Goal: Information Seeking & Learning: Check status

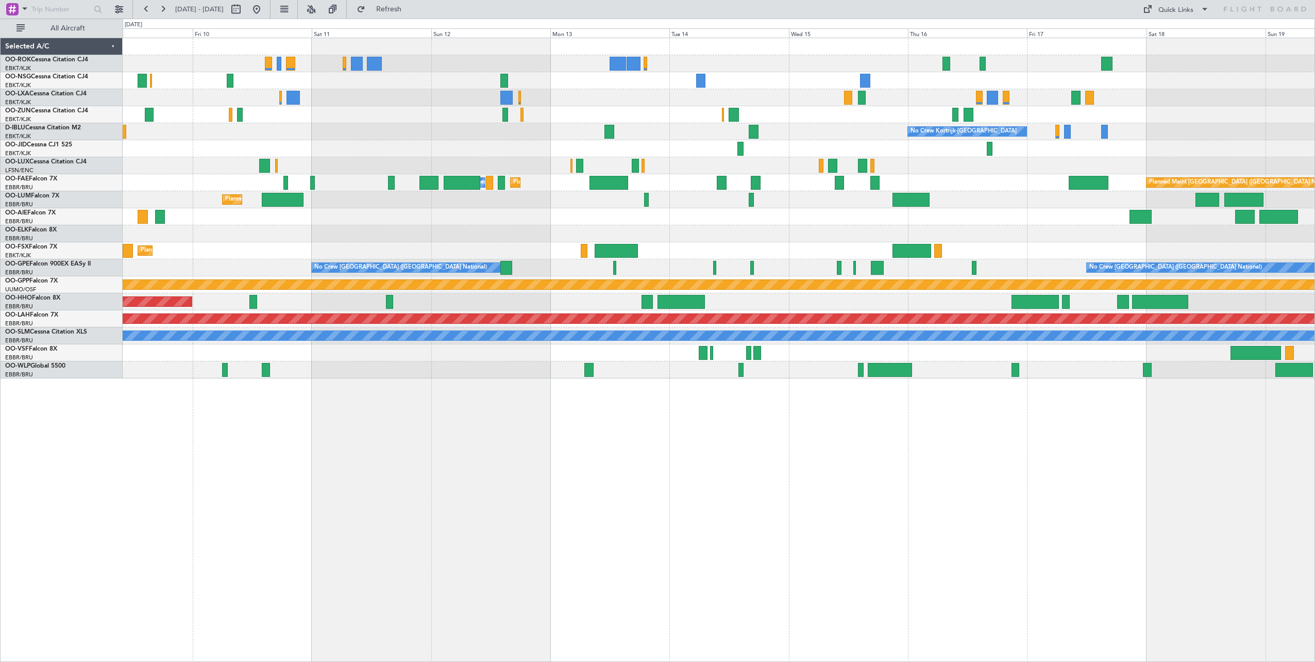
click at [358, 172] on div "No Crew Kortrijk-[GEOGRAPHIC_DATA] No Crew [PERSON_NAME] ([PERSON_NAME]) Planne…" at bounding box center [719, 208] width 1192 height 340
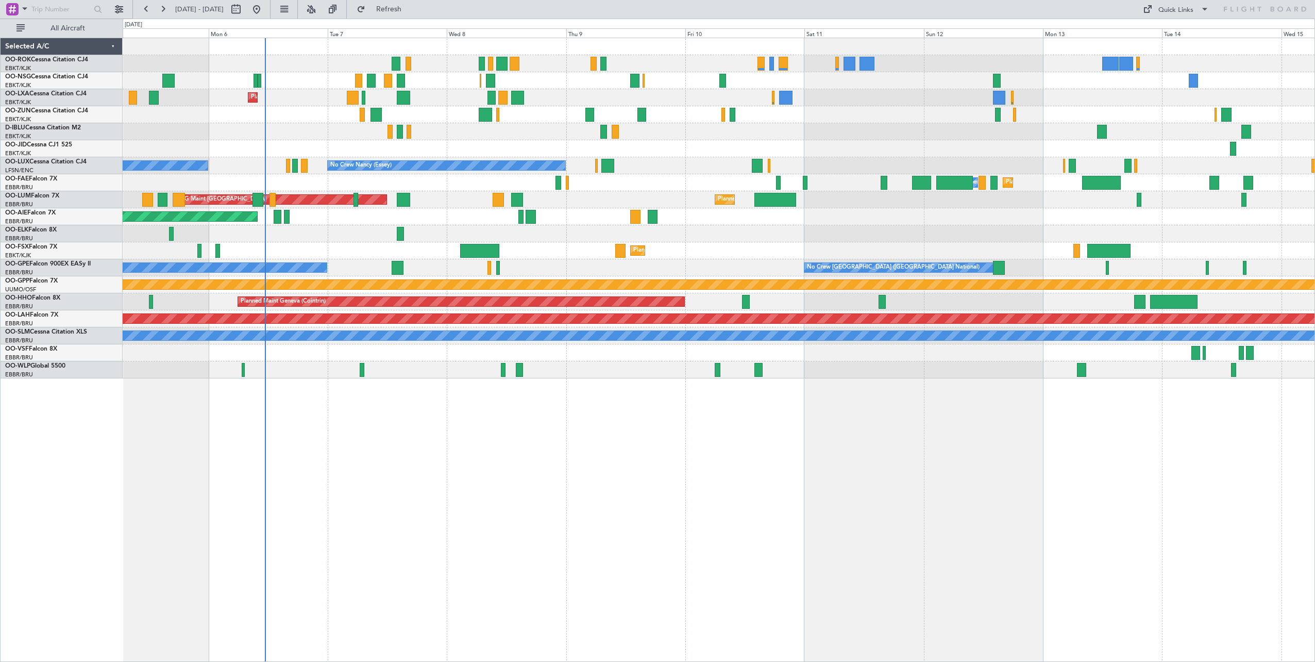
click at [938, 198] on div "Planned Maint Kortrijk-[GEOGRAPHIC_DATA] AOG Maint [GEOGRAPHIC_DATA] No Crew Ko…" at bounding box center [719, 208] width 1192 height 340
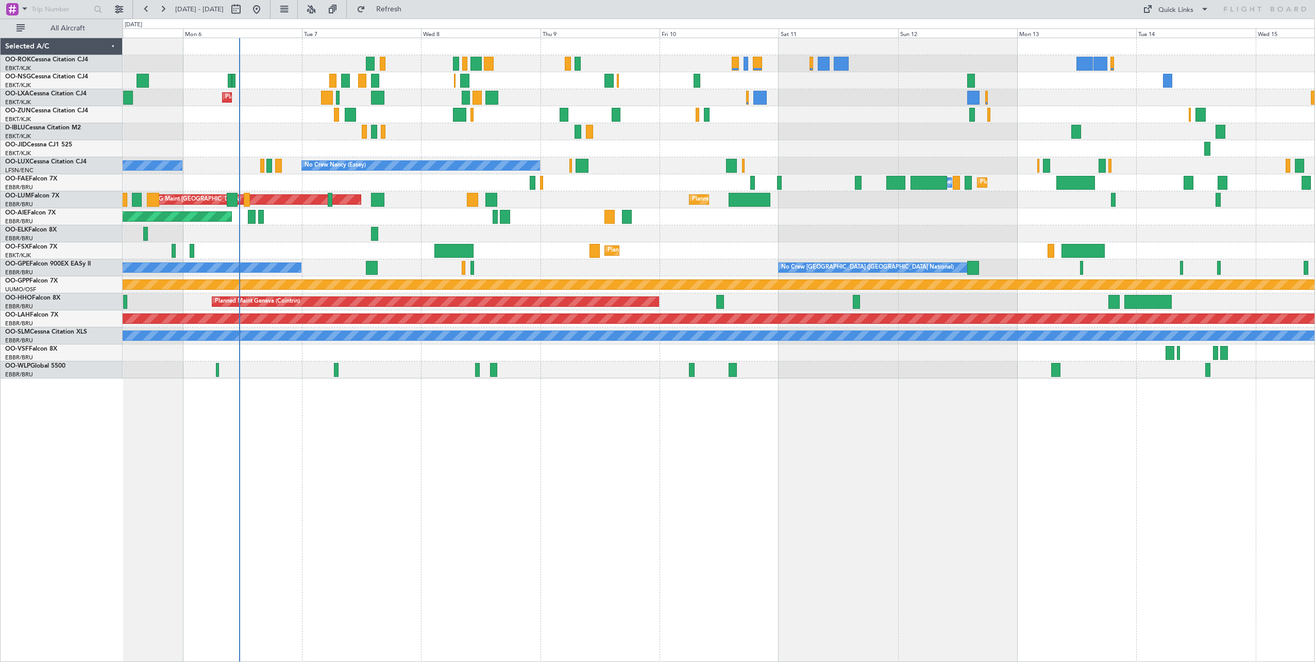
click at [421, 152] on div "Planned Maint Kortrijk-[GEOGRAPHIC_DATA] AOG Maint [GEOGRAPHIC_DATA] No Crew Ko…" at bounding box center [719, 208] width 1192 height 340
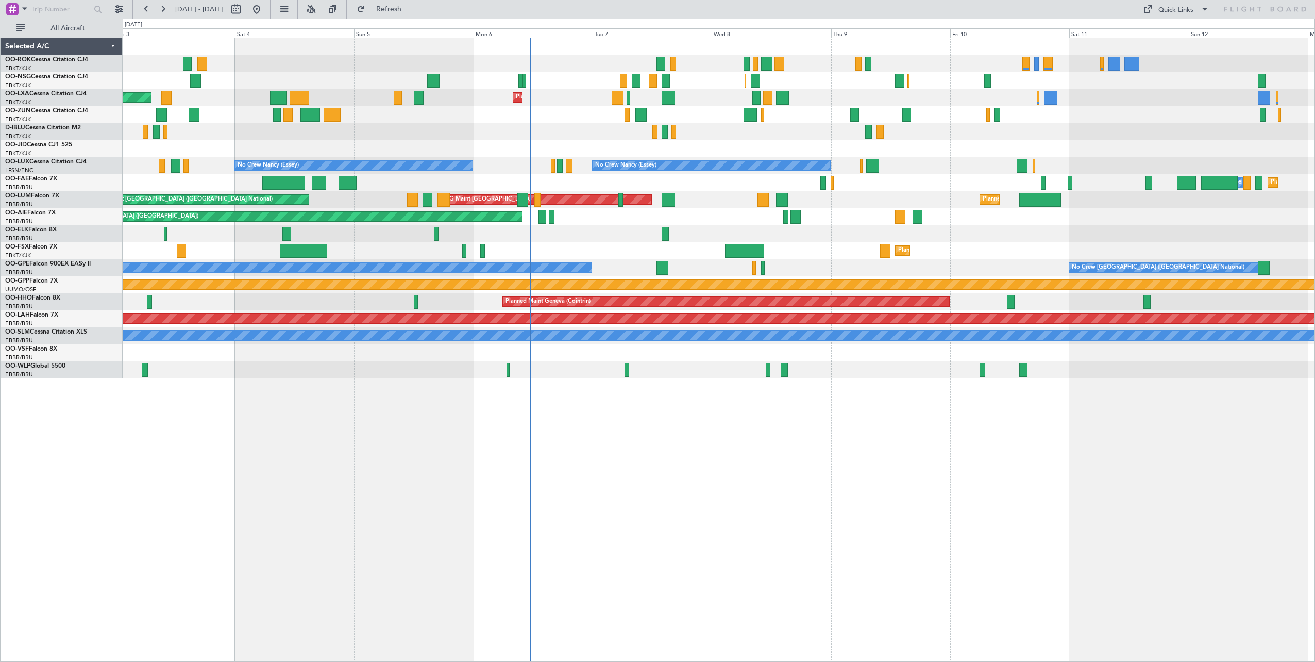
click at [1002, 192] on div "AOG Maint Kortrijk-[GEOGRAPHIC_DATA] Planned Maint [GEOGRAPHIC_DATA]-[GEOGRAPHI…" at bounding box center [719, 208] width 1192 height 340
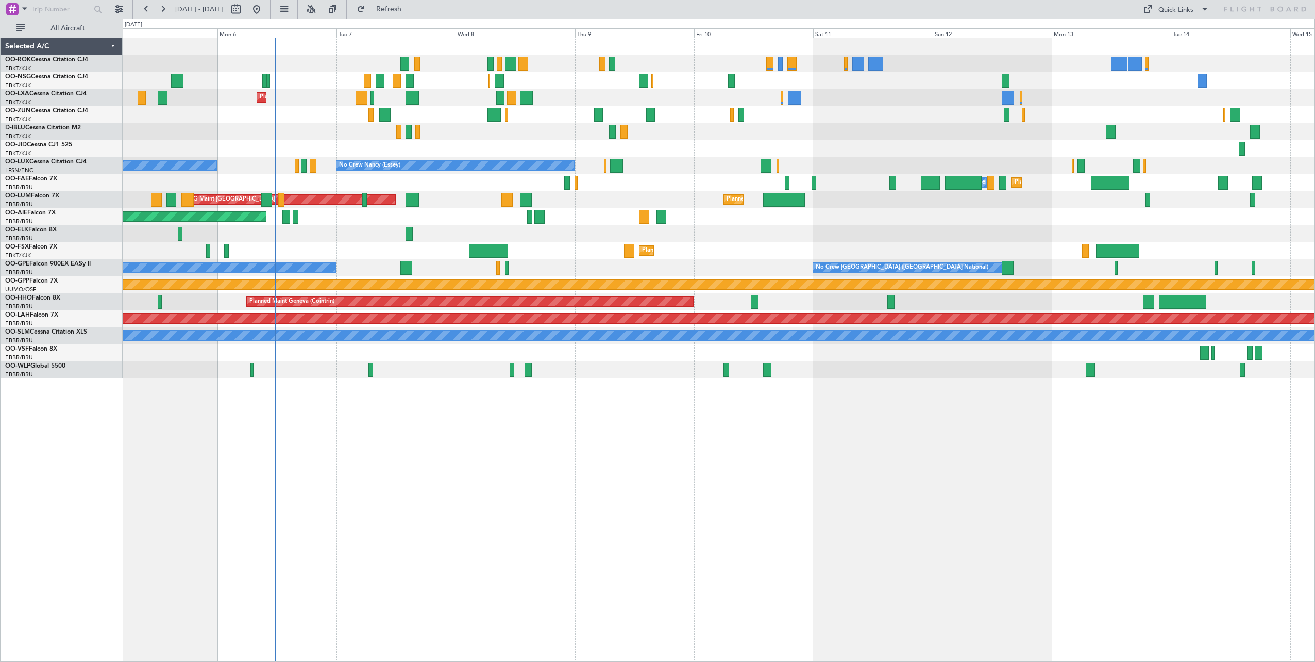
click at [478, 135] on div "Planned Maint Kortrijk-[GEOGRAPHIC_DATA] AOG Maint [GEOGRAPHIC_DATA] No Crew Ko…" at bounding box center [719, 208] width 1192 height 340
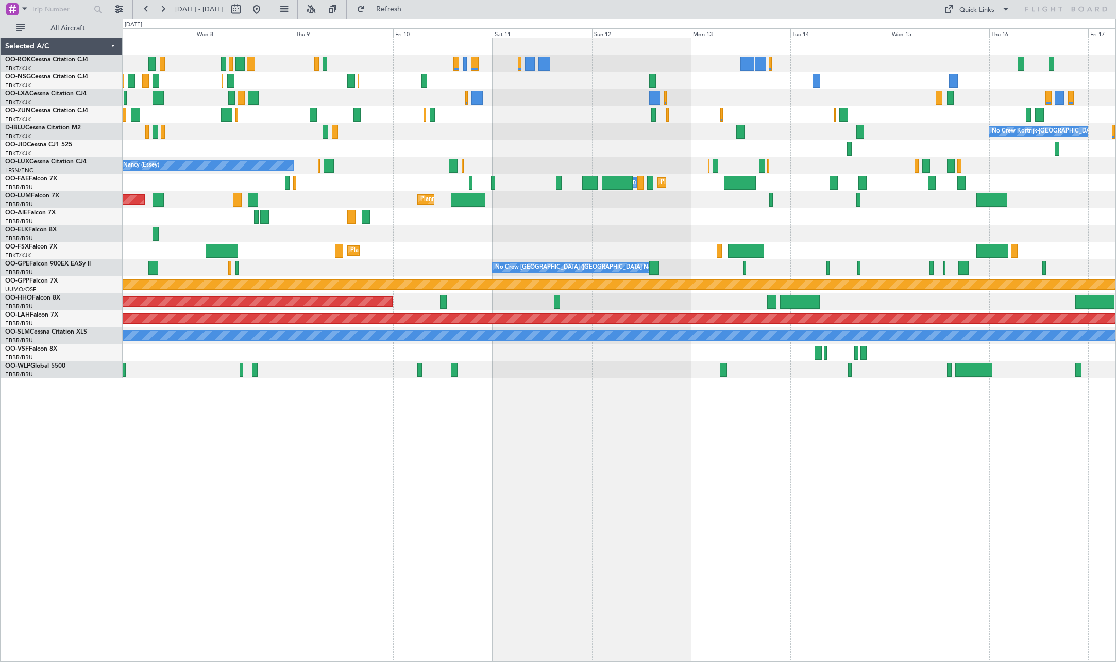
click at [694, 177] on div "Planned Maint Kortrijk-[GEOGRAPHIC_DATA] No Crew Kortrijk-[GEOGRAPHIC_DATA] No …" at bounding box center [619, 208] width 993 height 340
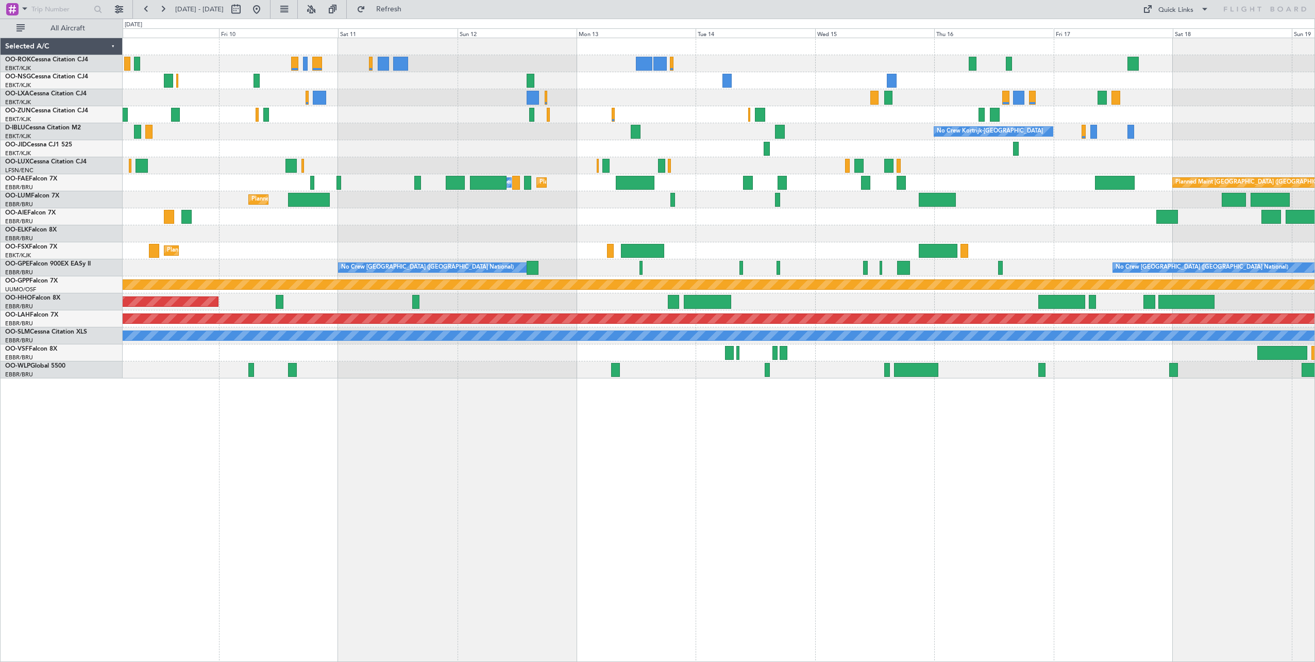
click at [953, 172] on div "No Crew Nancy (Essey)" at bounding box center [719, 165] width 1192 height 17
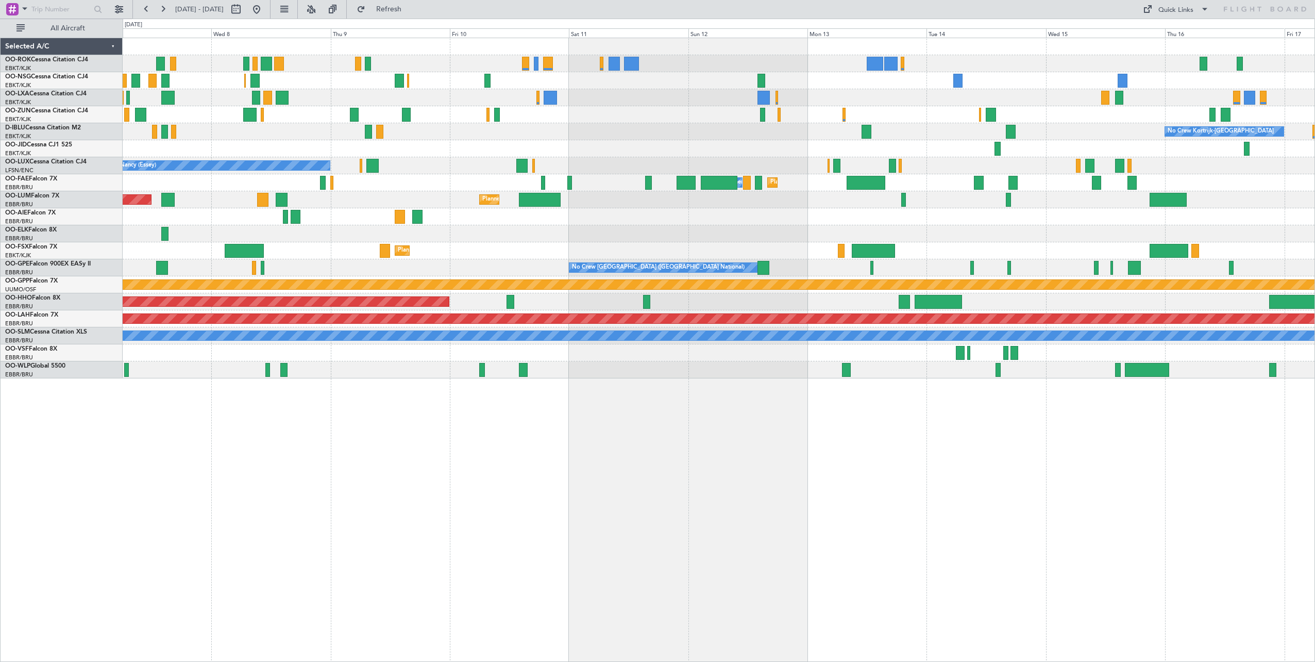
click at [1131, 157] on div "Planned Maint Kortrijk-[GEOGRAPHIC_DATA] No Crew Kortrijk-[GEOGRAPHIC_DATA] No …" at bounding box center [719, 208] width 1192 height 340
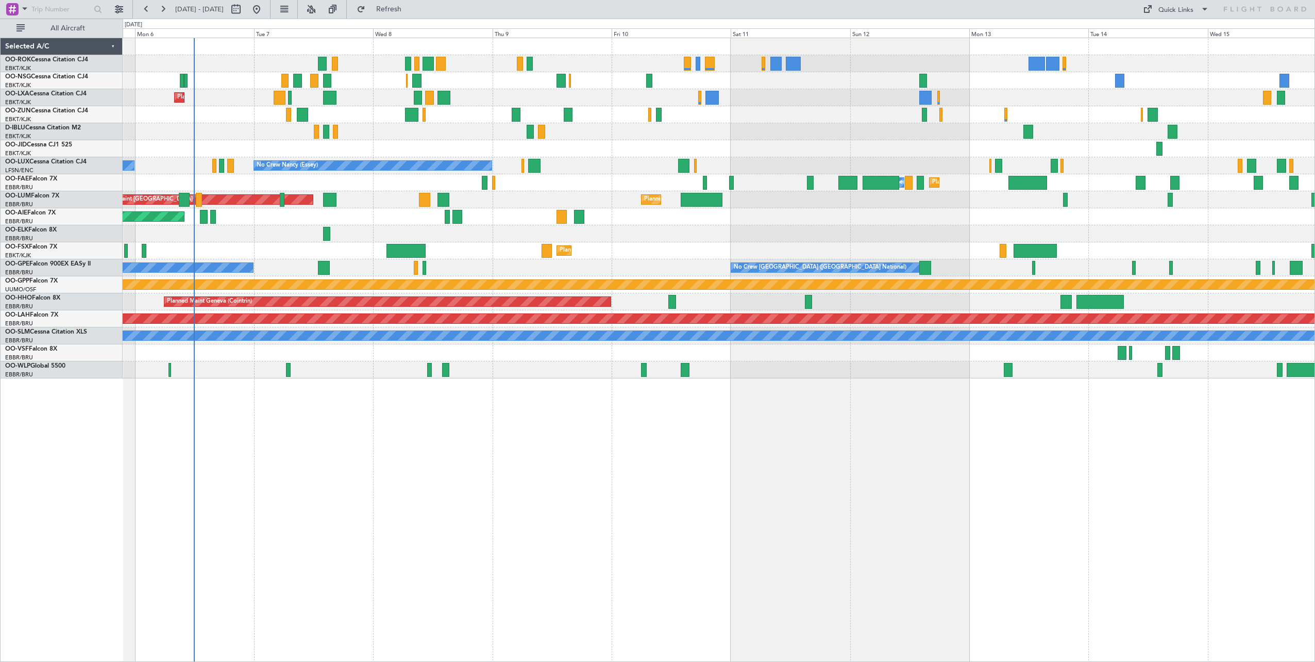
click at [819, 163] on div "Planned Maint Kortrijk-[GEOGRAPHIC_DATA] No Crew Kortrijk-[GEOGRAPHIC_DATA] No …" at bounding box center [719, 208] width 1192 height 340
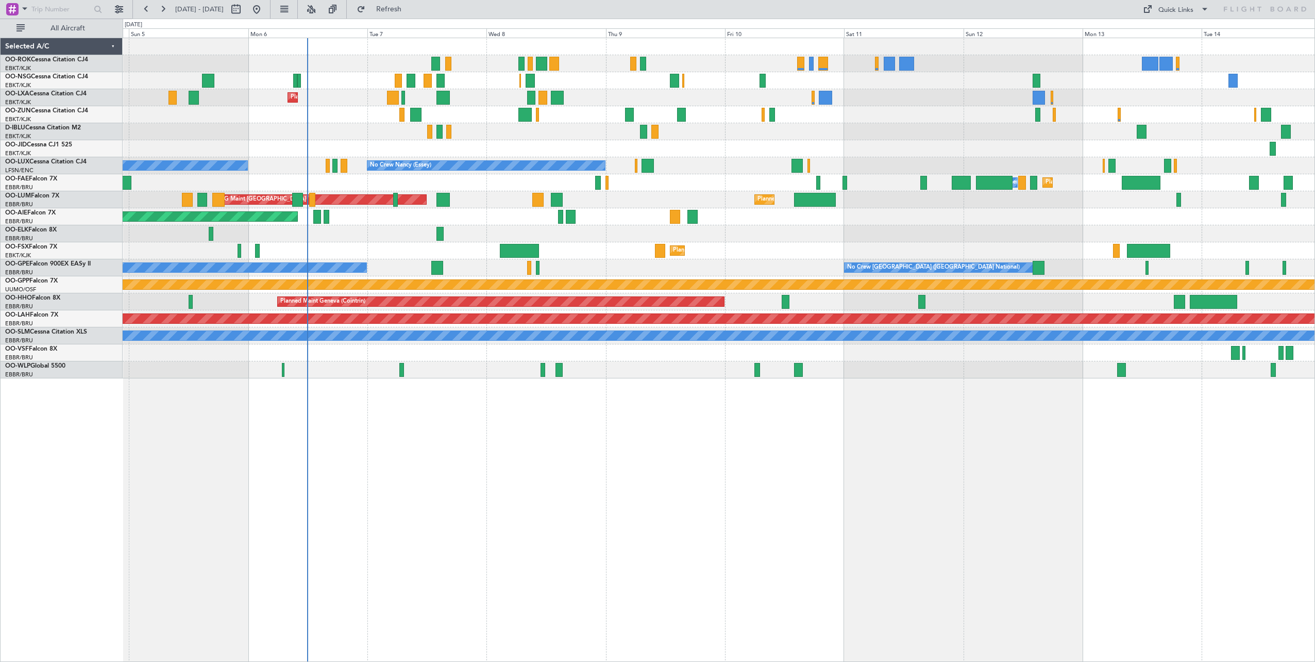
click at [743, 125] on div "AOG Maint Kortrijk-[GEOGRAPHIC_DATA] Planned Maint [GEOGRAPHIC_DATA]-[GEOGRAPHI…" at bounding box center [719, 208] width 1192 height 340
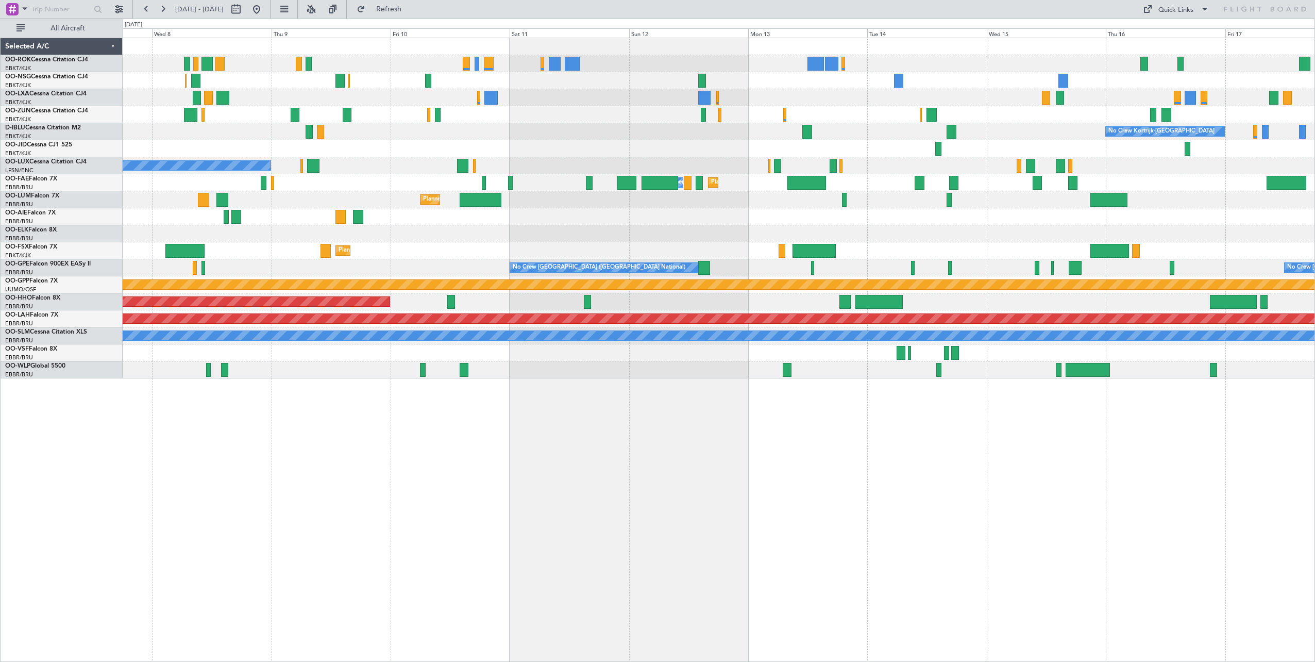
click at [566, 130] on div "Planned Maint Kortrijk-[GEOGRAPHIC_DATA] No Crew Kortrijk-[GEOGRAPHIC_DATA] No …" at bounding box center [719, 208] width 1192 height 340
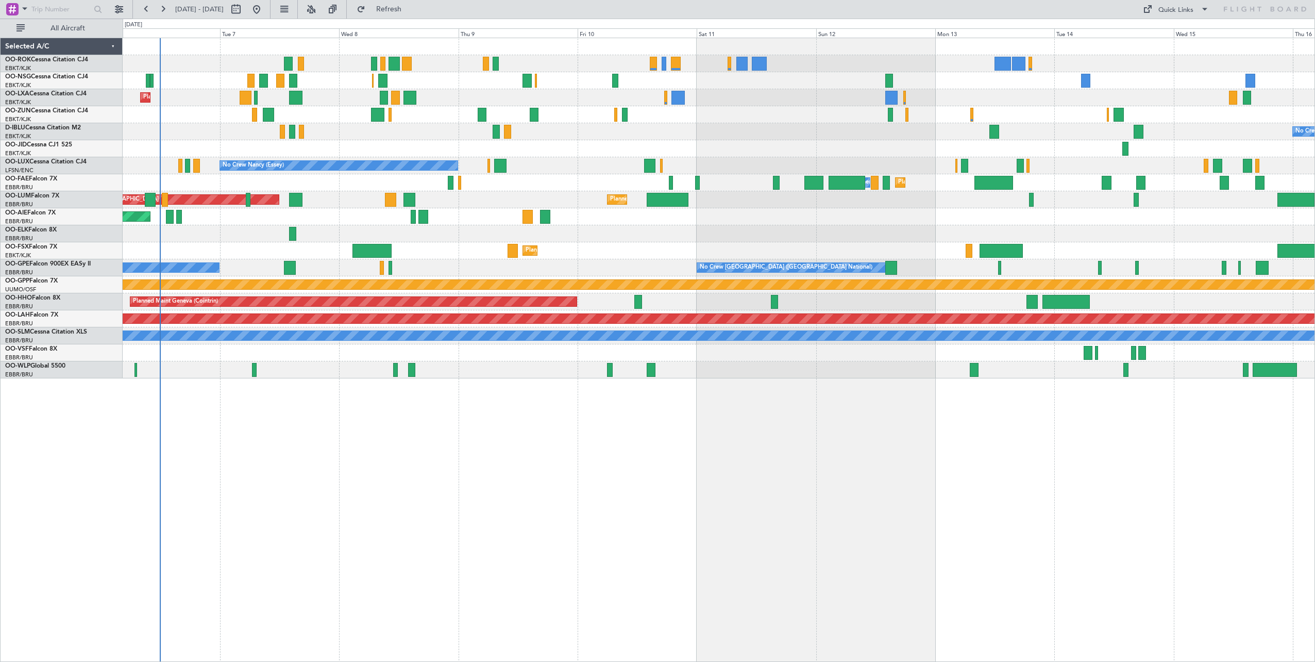
click at [789, 180] on div "Planned Maint Kortrijk-[GEOGRAPHIC_DATA] No Crew Kortrijk-[GEOGRAPHIC_DATA] No …" at bounding box center [719, 208] width 1192 height 340
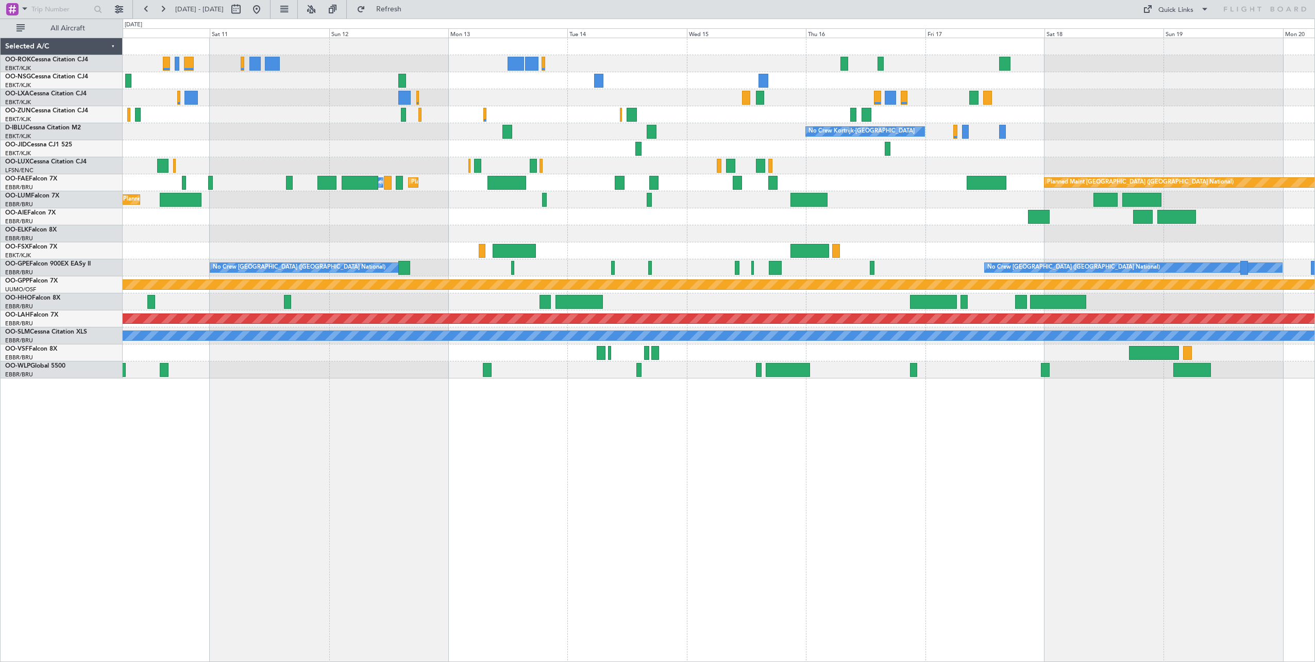
click at [636, 418] on div "No Crew Kortrijk-[GEOGRAPHIC_DATA] No Crew [PERSON_NAME] ([PERSON_NAME]) Planne…" at bounding box center [719, 350] width 1193 height 624
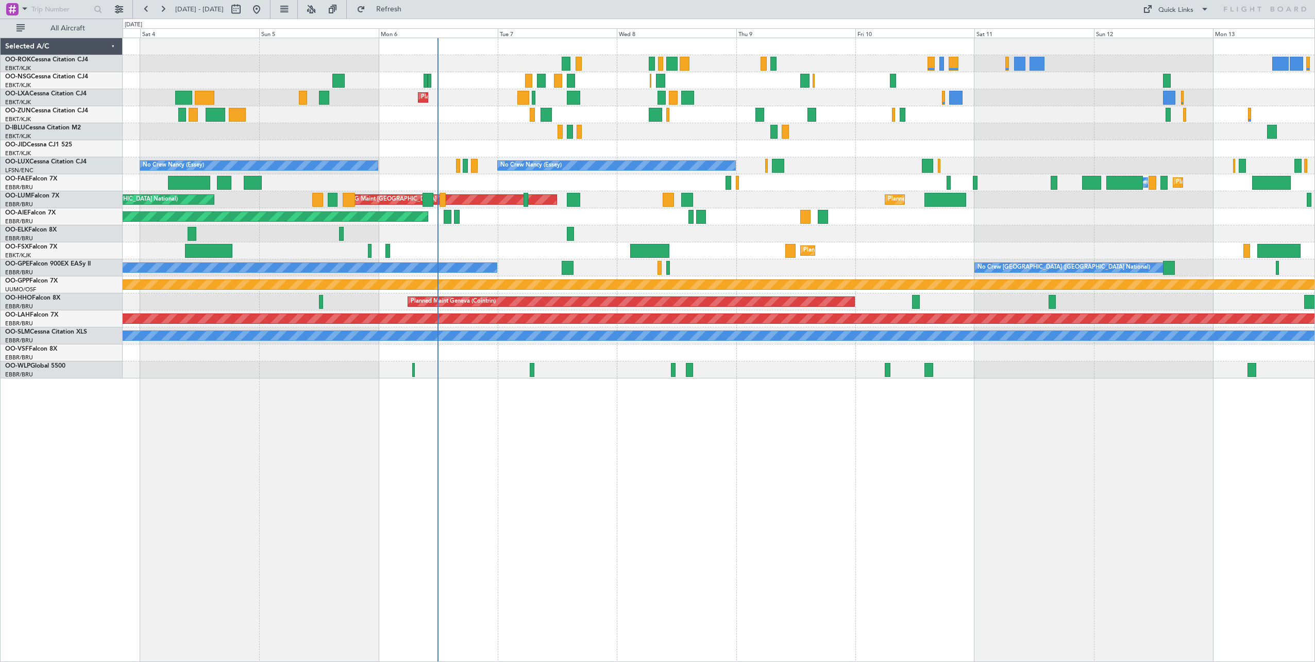
click at [1082, 182] on div "AOG Maint Kortrijk-[GEOGRAPHIC_DATA] Planned Maint [GEOGRAPHIC_DATA]-[GEOGRAPHI…" at bounding box center [719, 208] width 1192 height 340
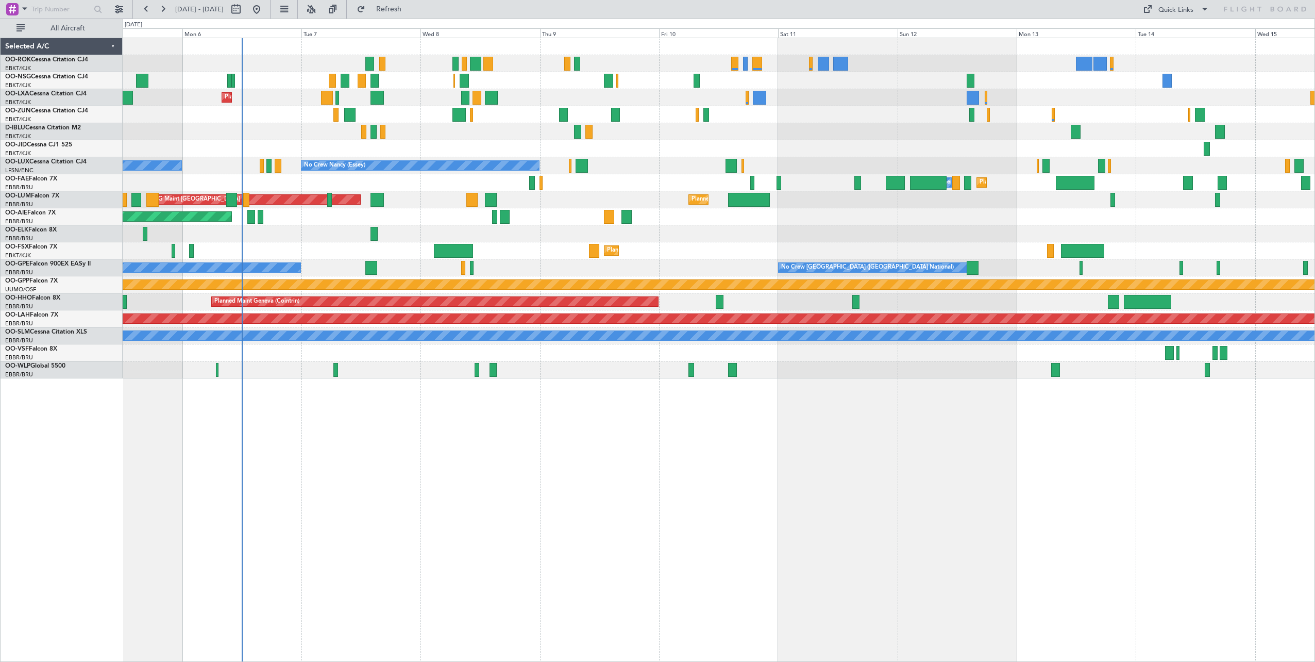
click at [295, 144] on div "Planned Maint Kortrijk-[GEOGRAPHIC_DATA] AOG Maint [GEOGRAPHIC_DATA] No Crew Ko…" at bounding box center [719, 208] width 1192 height 340
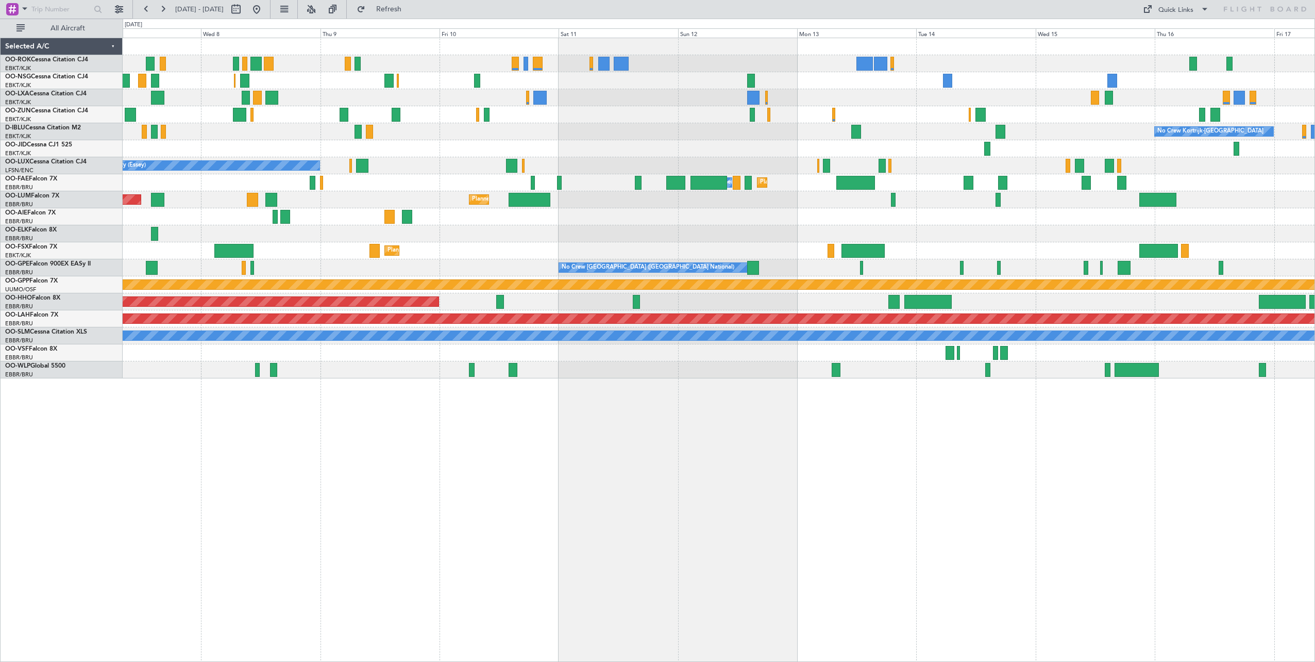
click at [692, 143] on div at bounding box center [719, 148] width 1192 height 17
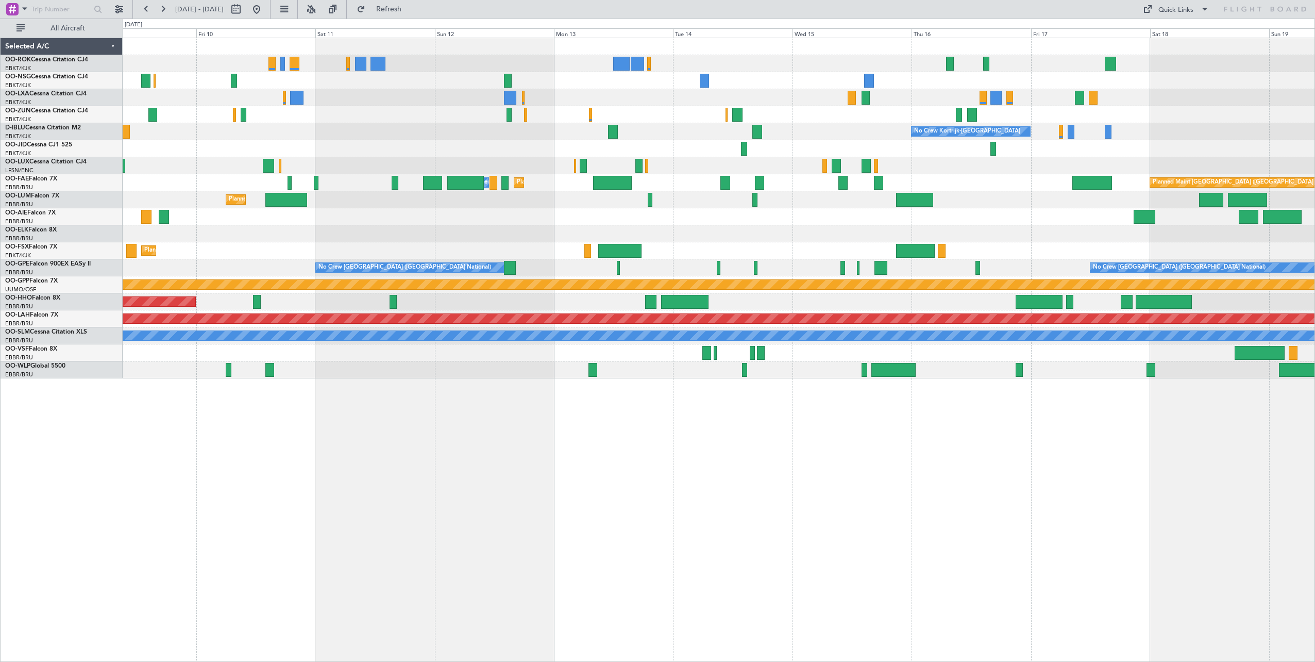
click at [832, 101] on div at bounding box center [719, 97] width 1192 height 17
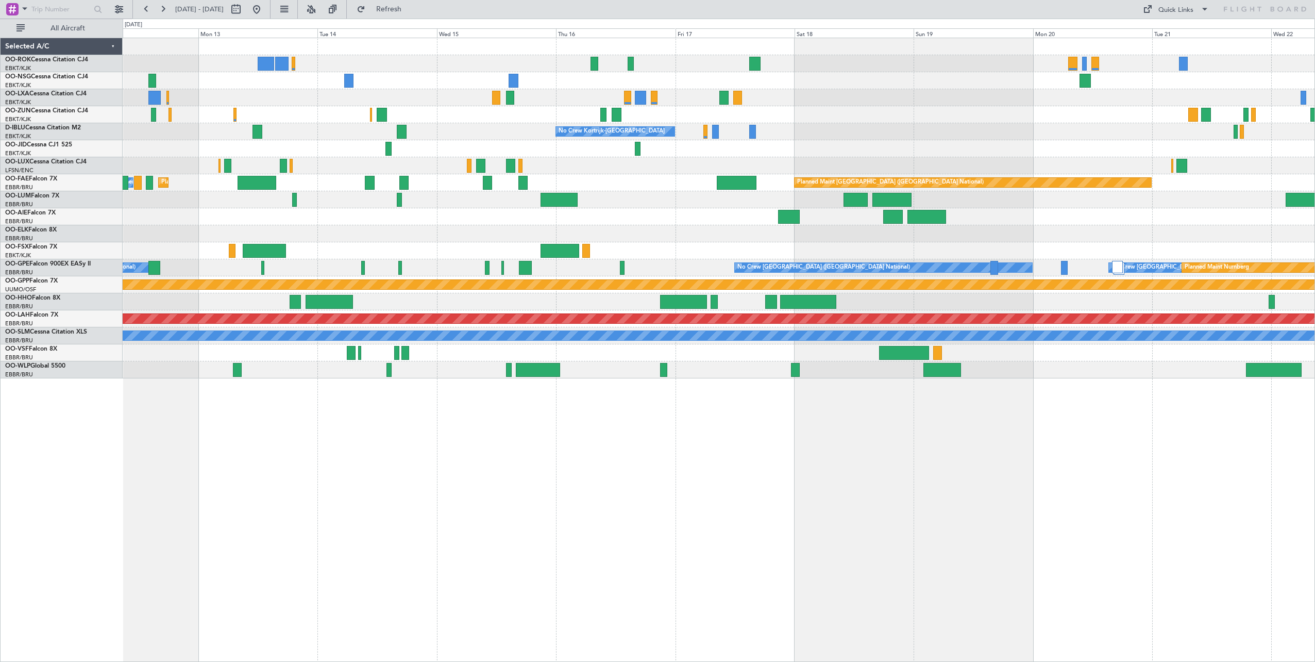
click at [666, 171] on div at bounding box center [719, 165] width 1192 height 17
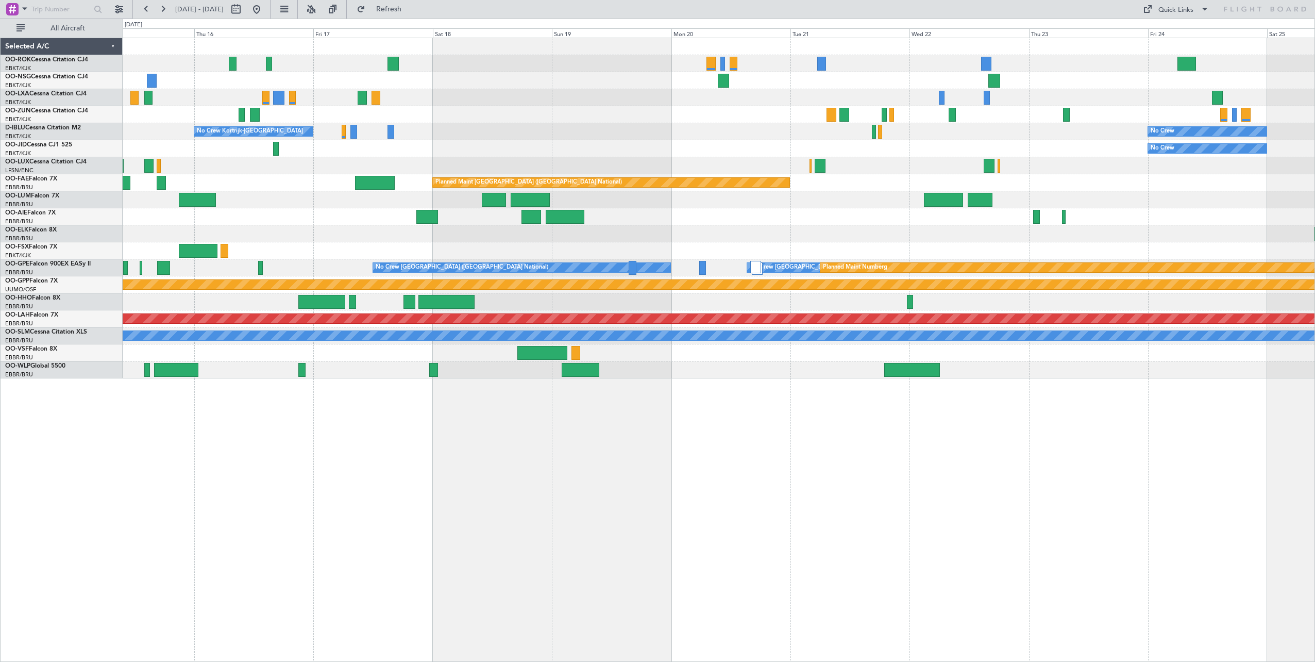
click at [301, 139] on div "No Crew Kortrijk-[GEOGRAPHIC_DATA] No Crew No Crew Planned Maint [GEOGRAPHIC_DA…" at bounding box center [719, 208] width 1192 height 340
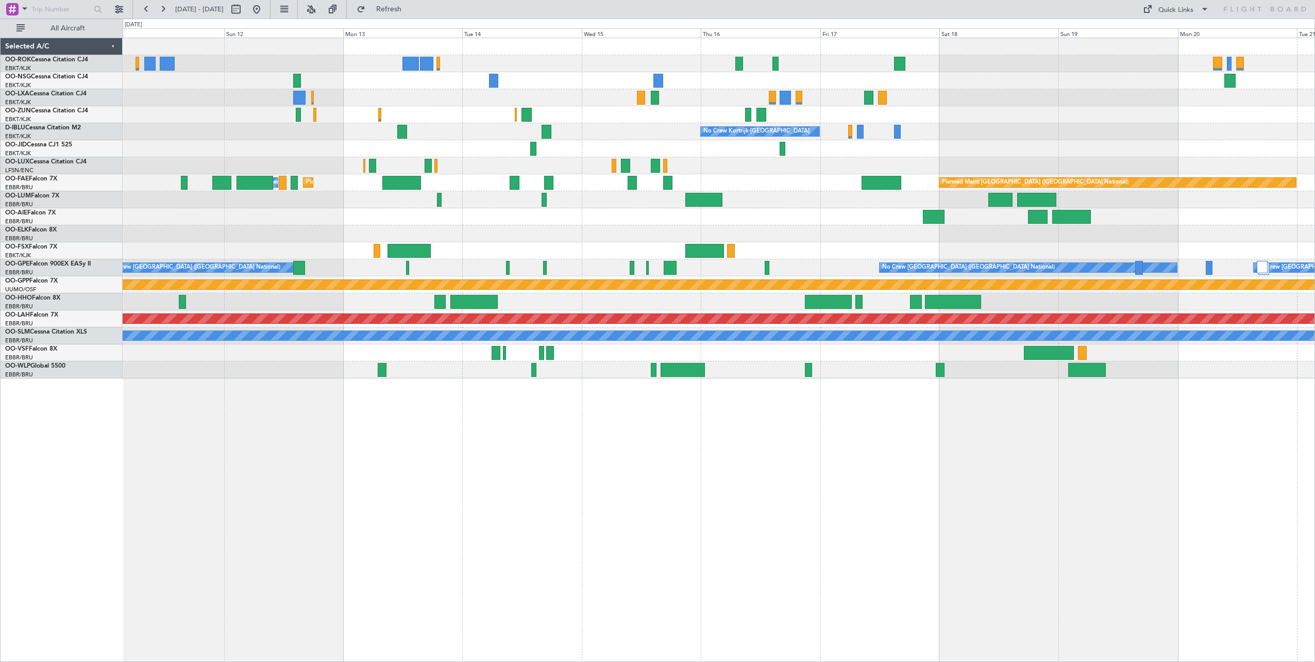
click at [1202, 165] on div "No Crew Kortrijk-[GEOGRAPHIC_DATA] No Crew [PERSON_NAME] ([PERSON_NAME]) Planne…" at bounding box center [719, 208] width 1192 height 340
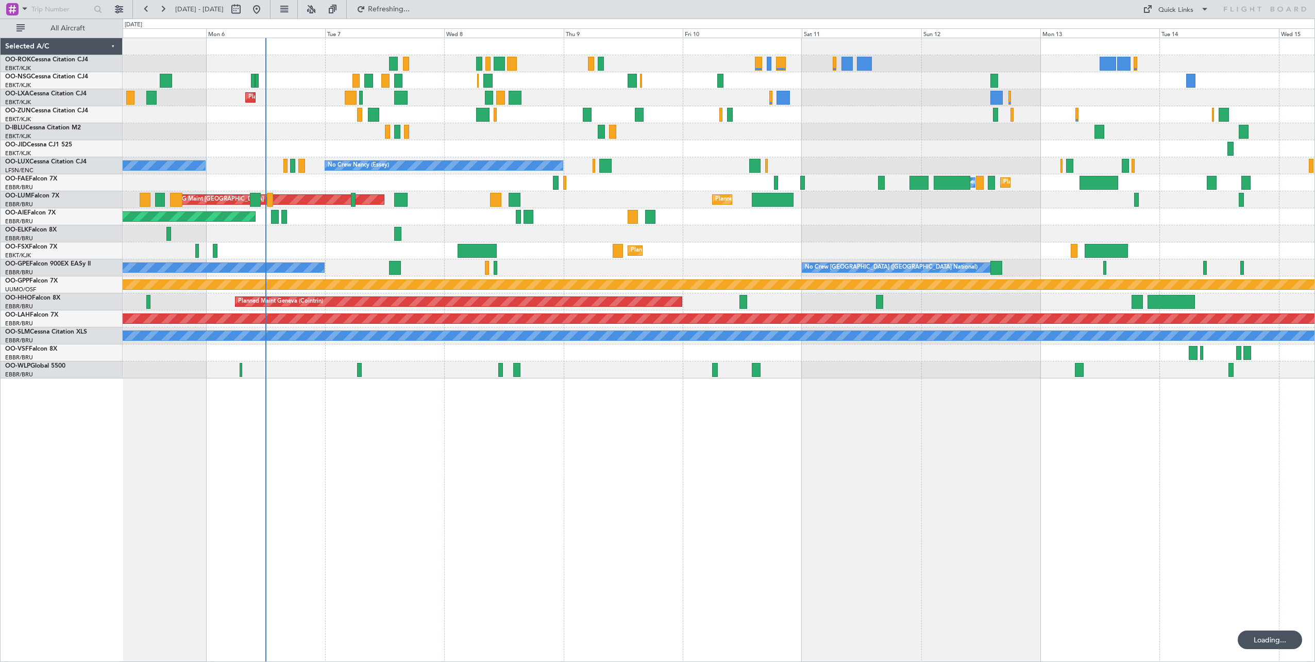
click at [925, 157] on div "Planned Maint Kortrijk-[GEOGRAPHIC_DATA] AOG Maint [GEOGRAPHIC_DATA] No Crew Ko…" at bounding box center [719, 208] width 1192 height 340
